Goal: Task Accomplishment & Management: Use online tool/utility

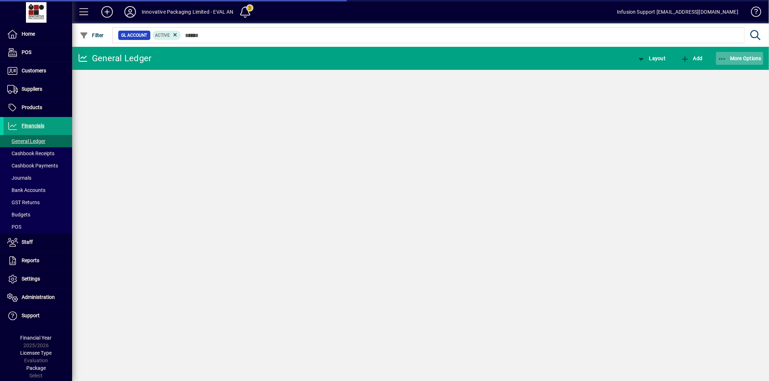
click at [730, 56] on span "More Options" at bounding box center [740, 59] width 44 height 6
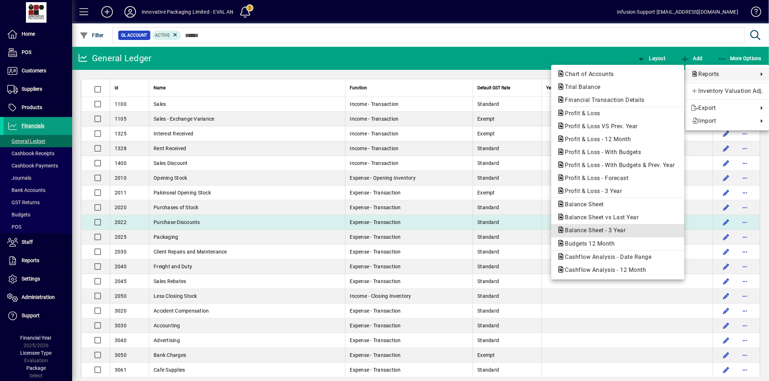
click at [615, 229] on span "Balance Sheet - 3 Year" at bounding box center [593, 230] width 72 height 7
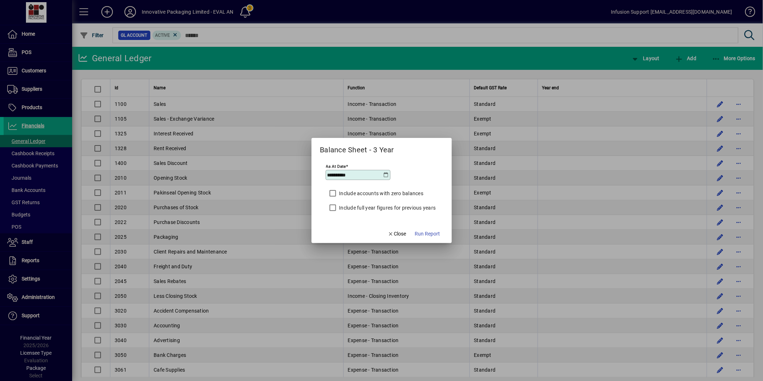
click at [352, 207] on label "Include full year figures for previous years" at bounding box center [387, 207] width 98 height 7
click at [428, 233] on span "Run Report" at bounding box center [427, 234] width 25 height 8
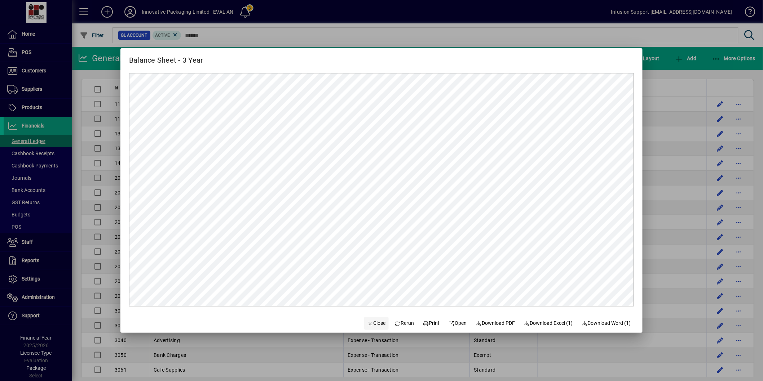
click at [377, 322] on span "Close" at bounding box center [376, 324] width 19 height 8
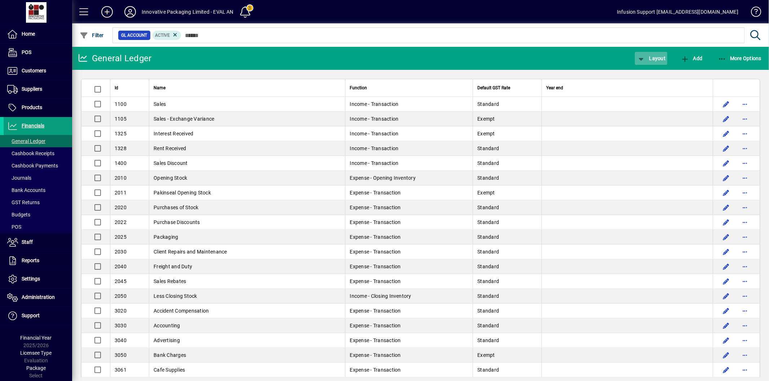
click at [658, 59] on span "Layout" at bounding box center [651, 59] width 29 height 6
click at [652, 97] on span "Balance Sheet" at bounding box center [659, 100] width 46 height 9
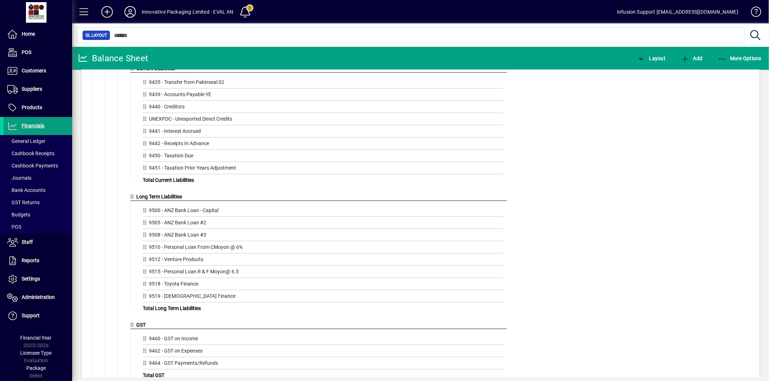
scroll to position [721, 0]
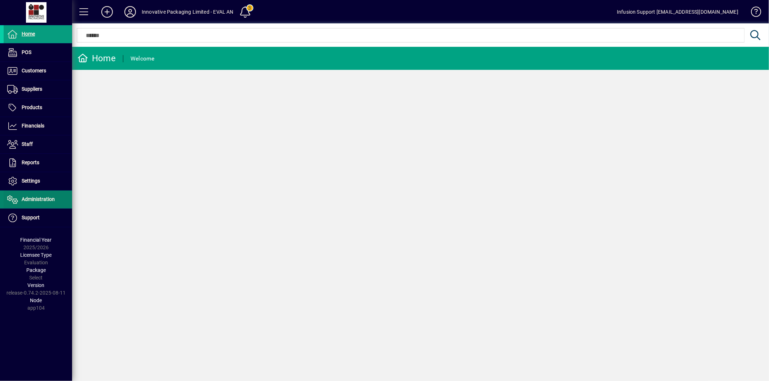
click at [45, 204] on span "Administration" at bounding box center [29, 199] width 51 height 9
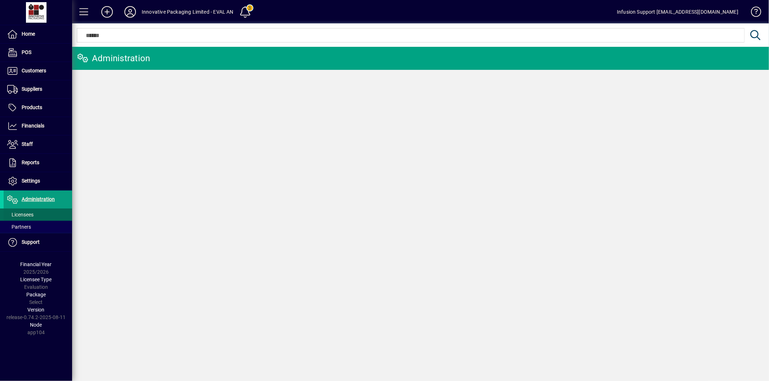
click at [27, 215] on span "Licensees" at bounding box center [20, 215] width 26 height 6
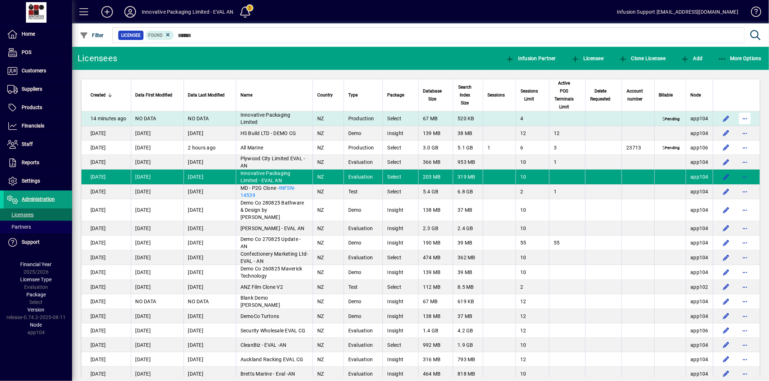
click at [740, 119] on span "button" at bounding box center [744, 118] width 17 height 17
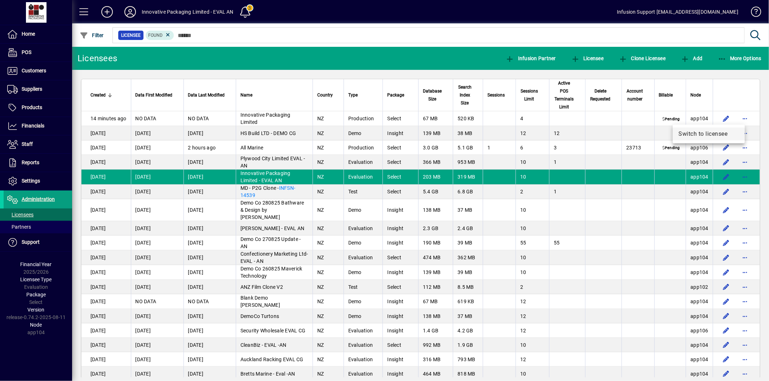
click at [701, 132] on span "Switch to licensee" at bounding box center [709, 134] width 61 height 9
